Goal: Find specific page/section

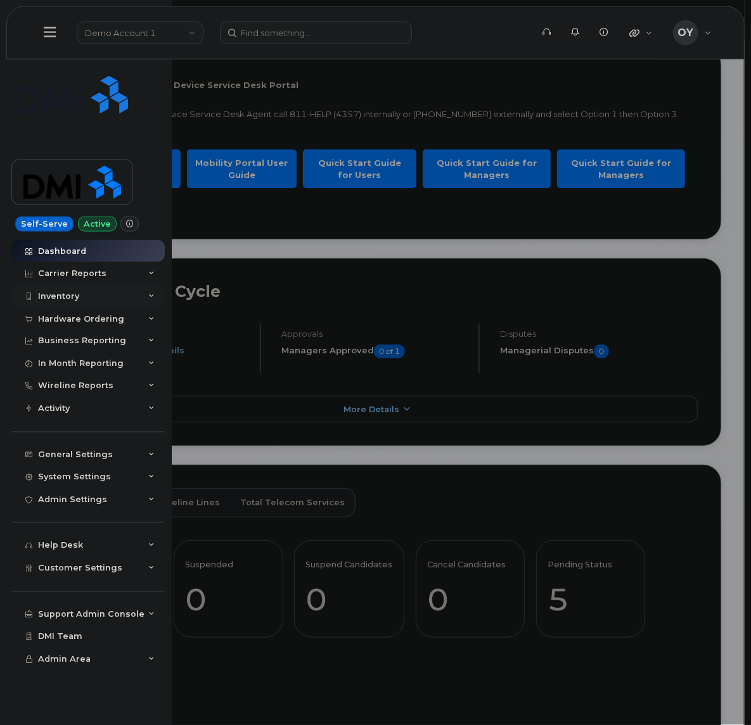
scroll to position [72, 0]
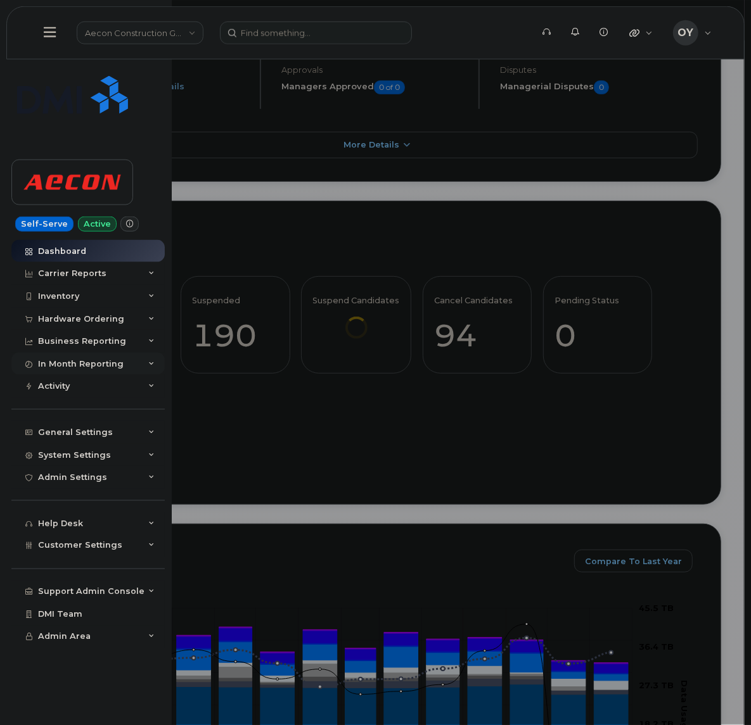
scroll to position [143, 0]
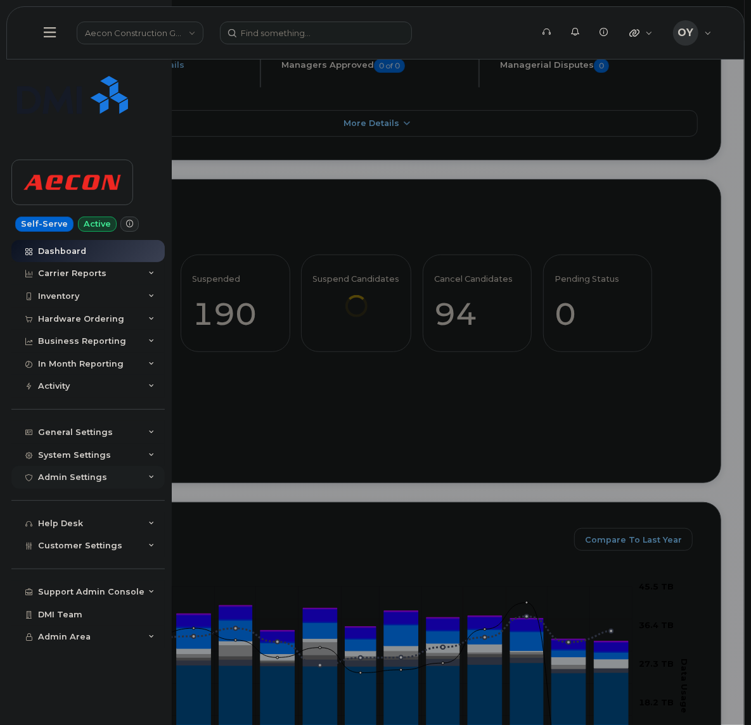
click at [82, 476] on div "Admin Settings" at bounding box center [72, 478] width 69 height 10
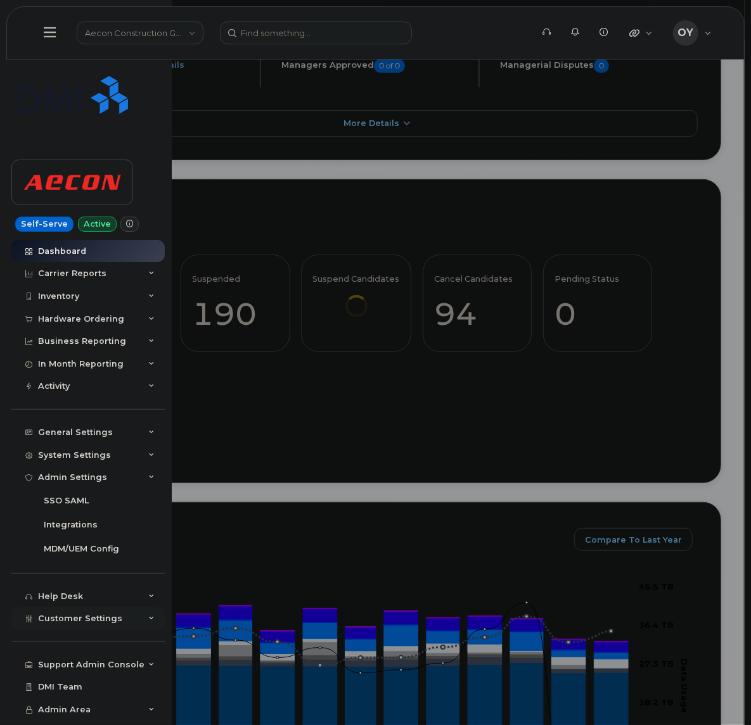
click at [94, 613] on div "Customer Settings" at bounding box center [87, 619] width 153 height 23
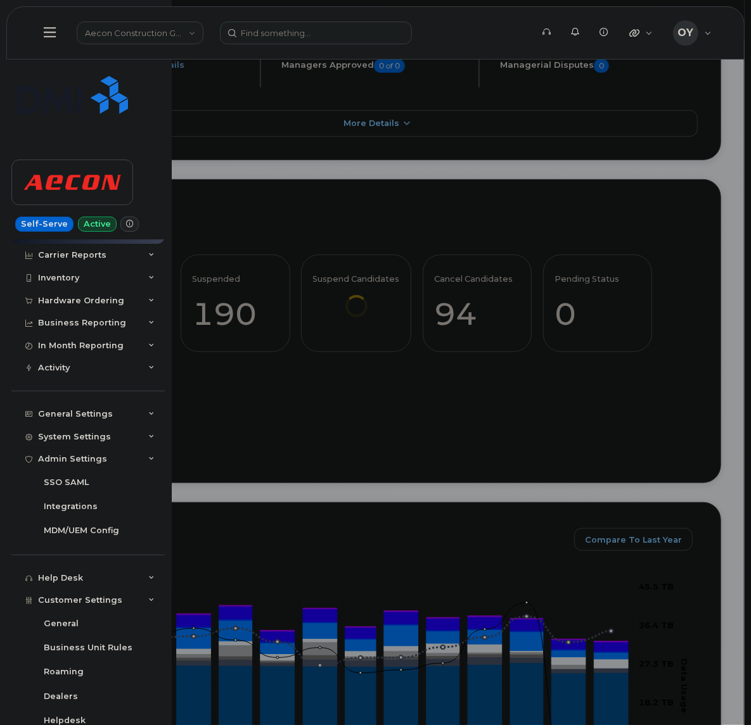
scroll to position [0, 0]
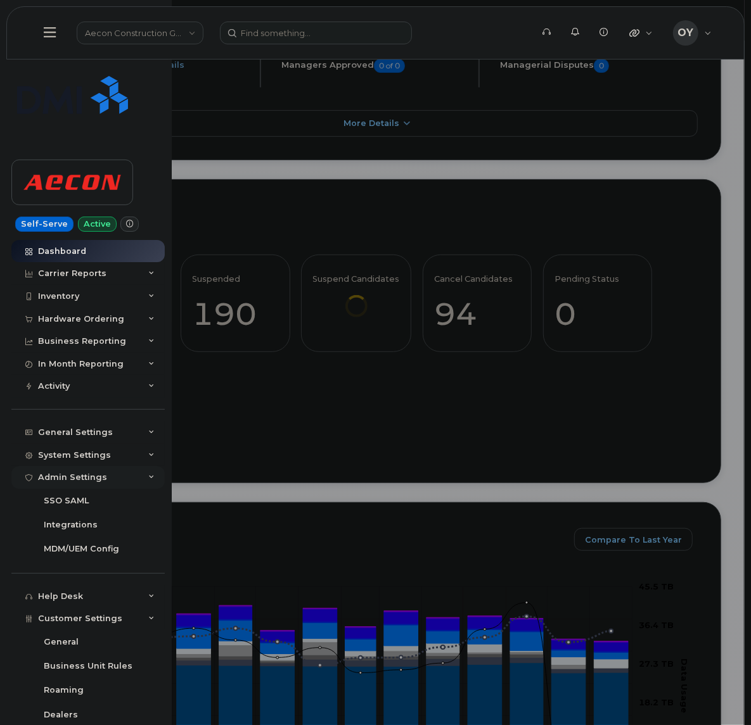
click at [129, 477] on div "Admin Settings" at bounding box center [87, 477] width 153 height 23
click at [110, 549] on span "Customer Settings" at bounding box center [80, 546] width 84 height 10
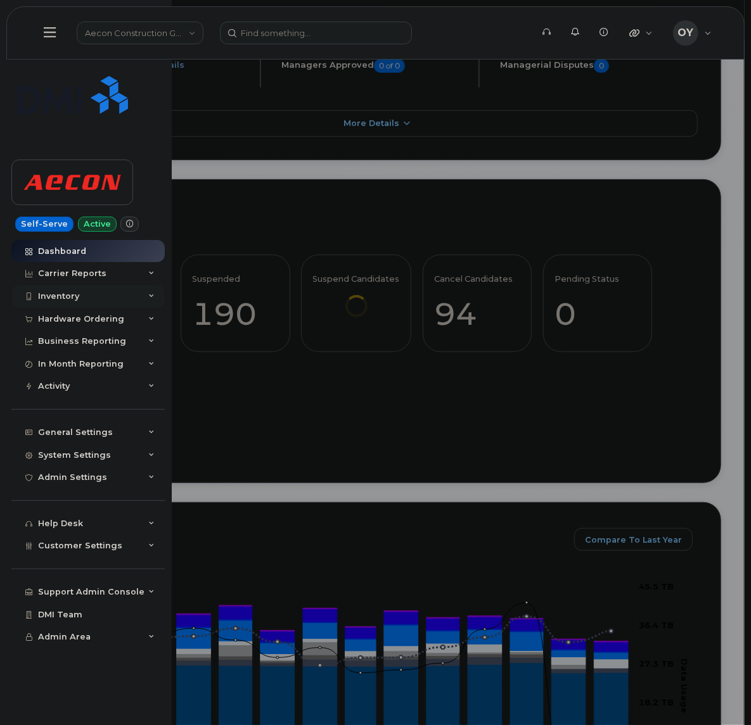
click at [80, 300] on div "Inventory" at bounding box center [87, 296] width 153 height 23
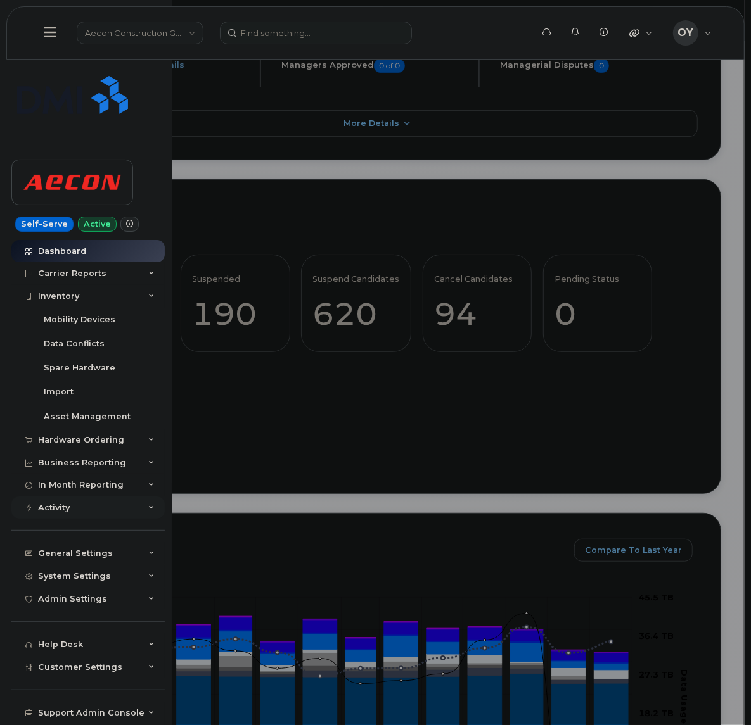
click at [79, 511] on div "Activity" at bounding box center [87, 508] width 153 height 23
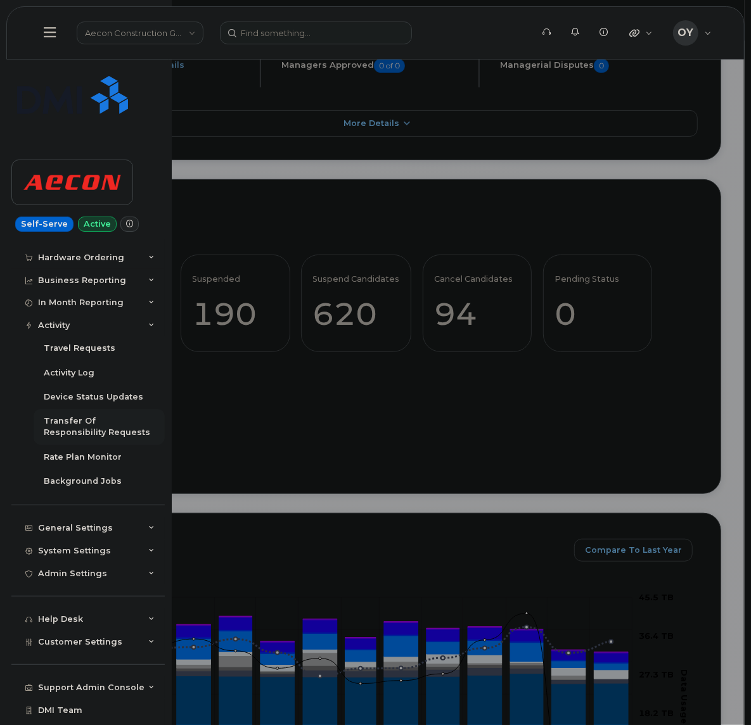
scroll to position [184, 0]
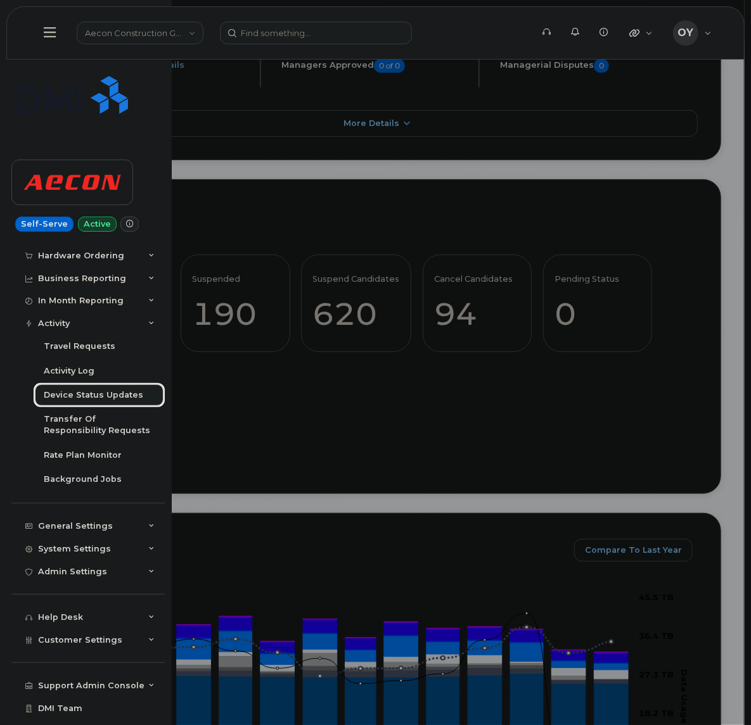
click at [72, 394] on div "Device Status Updates" at bounding box center [93, 395] width 99 height 11
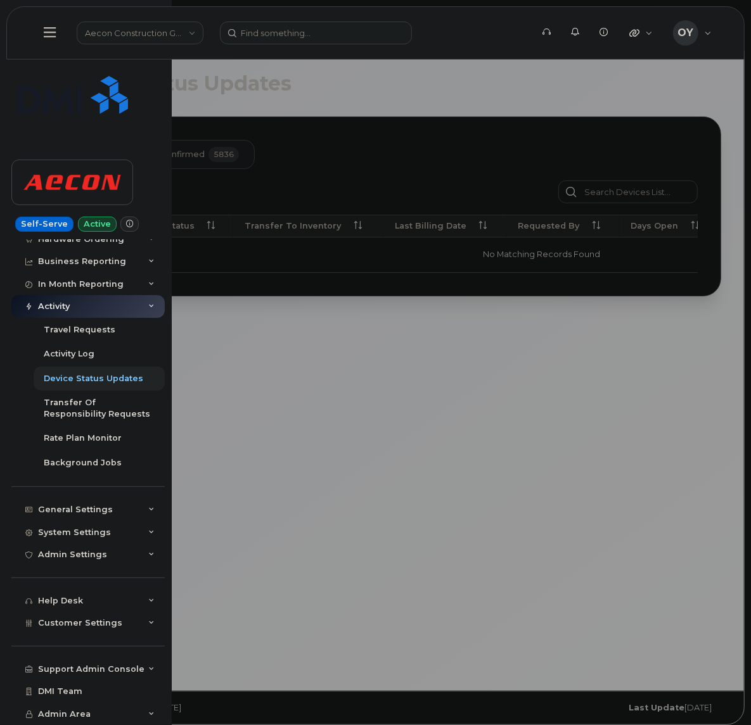
click at [406, 127] on div at bounding box center [375, 362] width 751 height 725
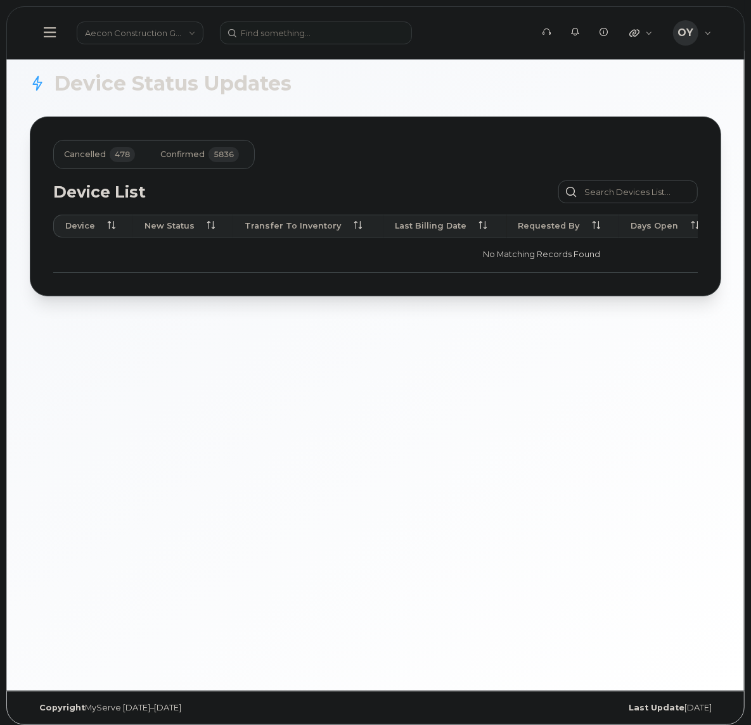
click at [88, 155] on span "Cancelled" at bounding box center [85, 155] width 42 height 10
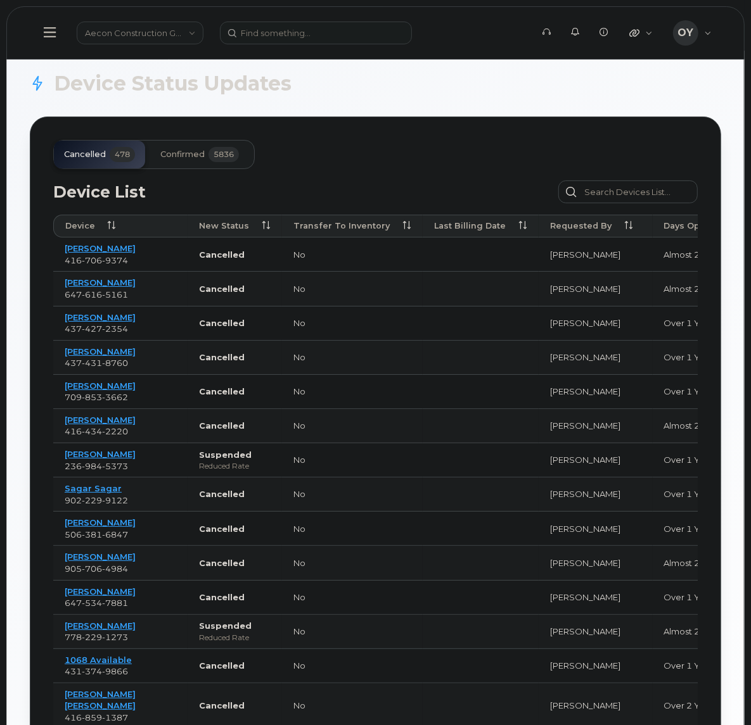
click at [45, 28] on icon at bounding box center [50, 32] width 12 height 10
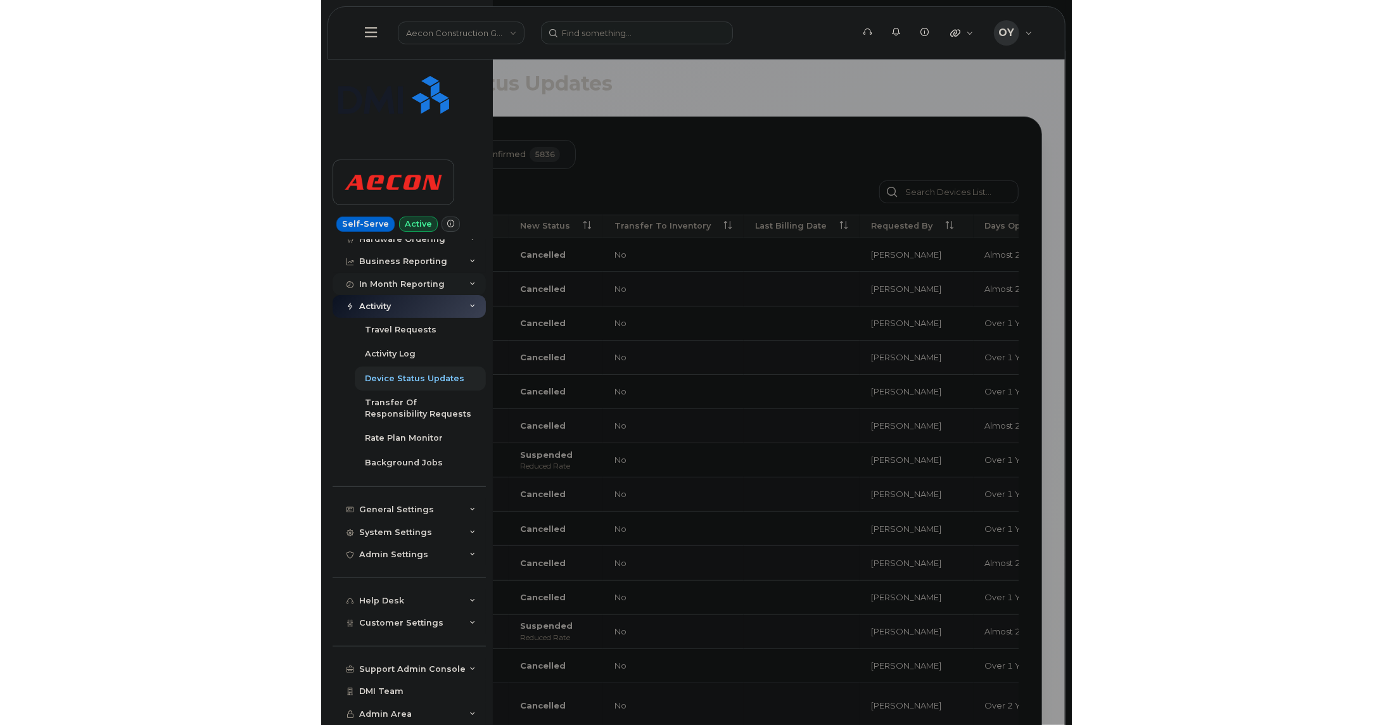
scroll to position [0, 0]
